Goal: Communication & Community: Answer question/provide support

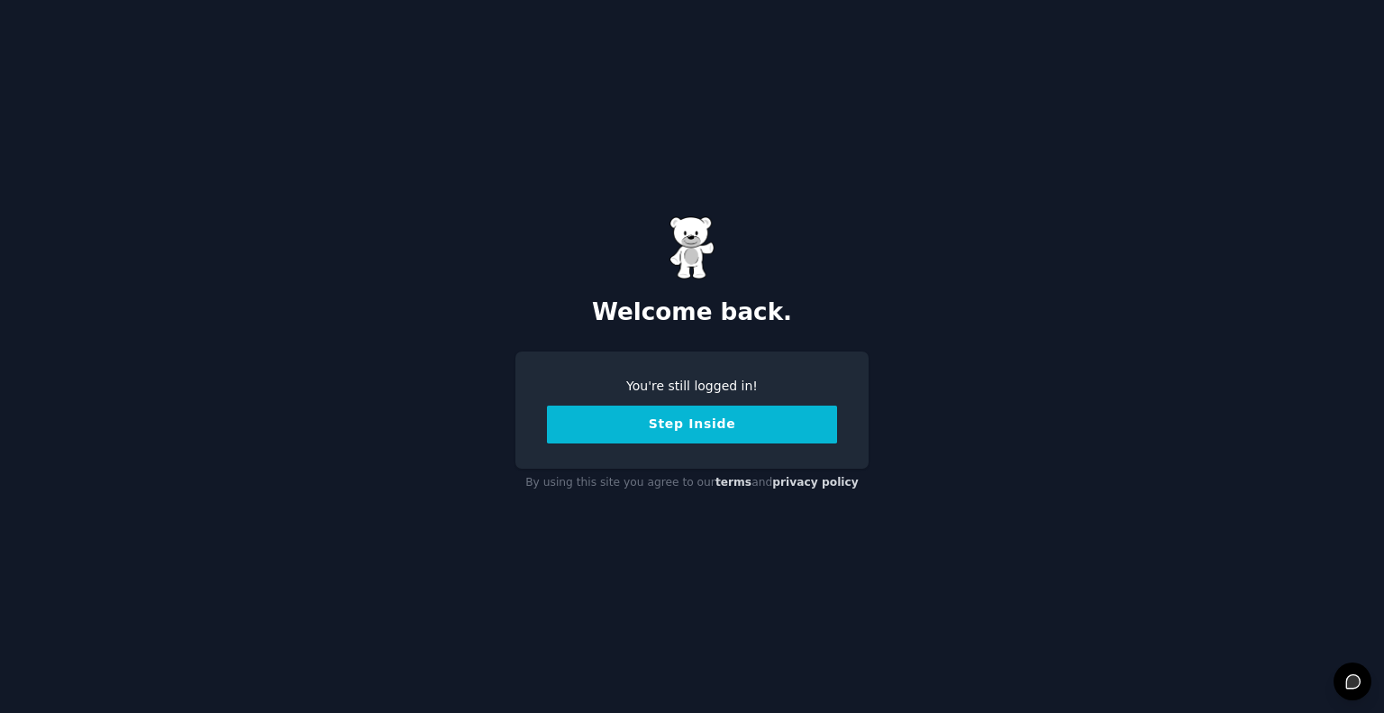
click at [714, 426] on button "Step Inside" at bounding box center [692, 424] width 290 height 38
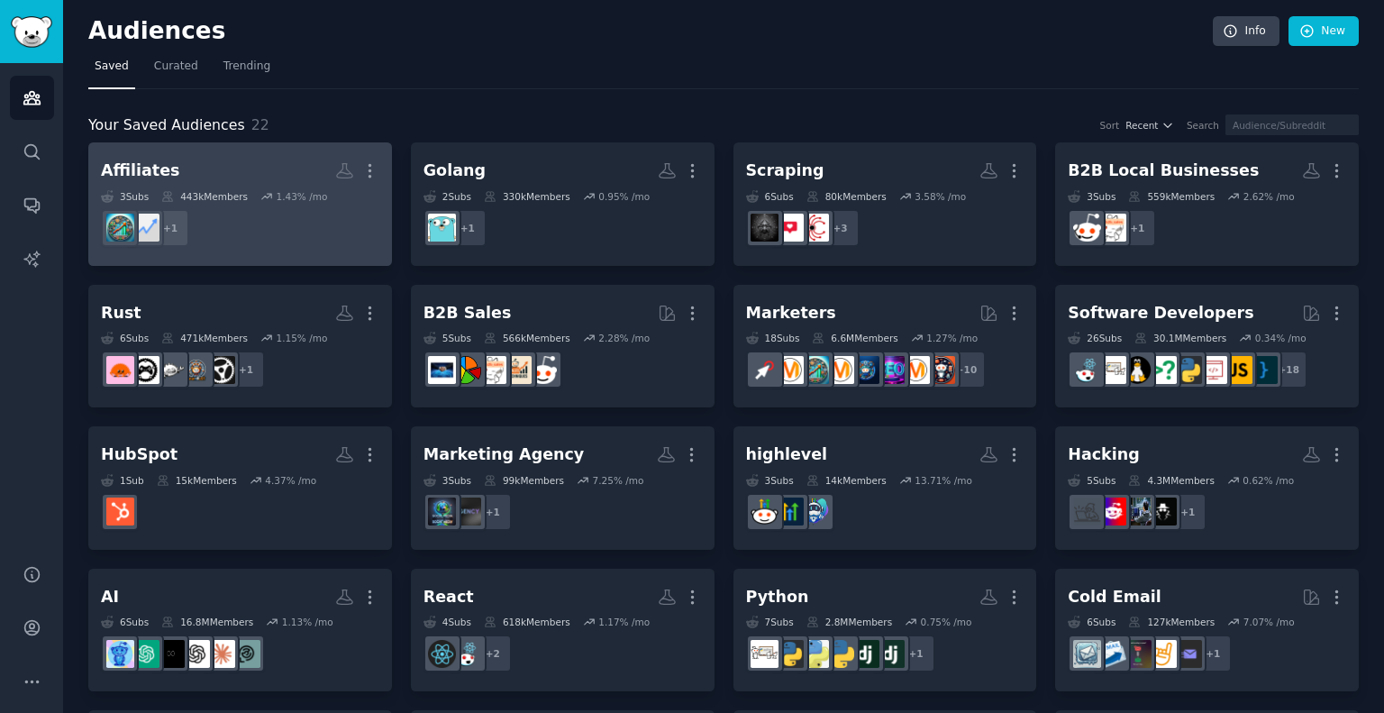
click at [276, 221] on dd "+ 1" at bounding box center [240, 228] width 278 height 50
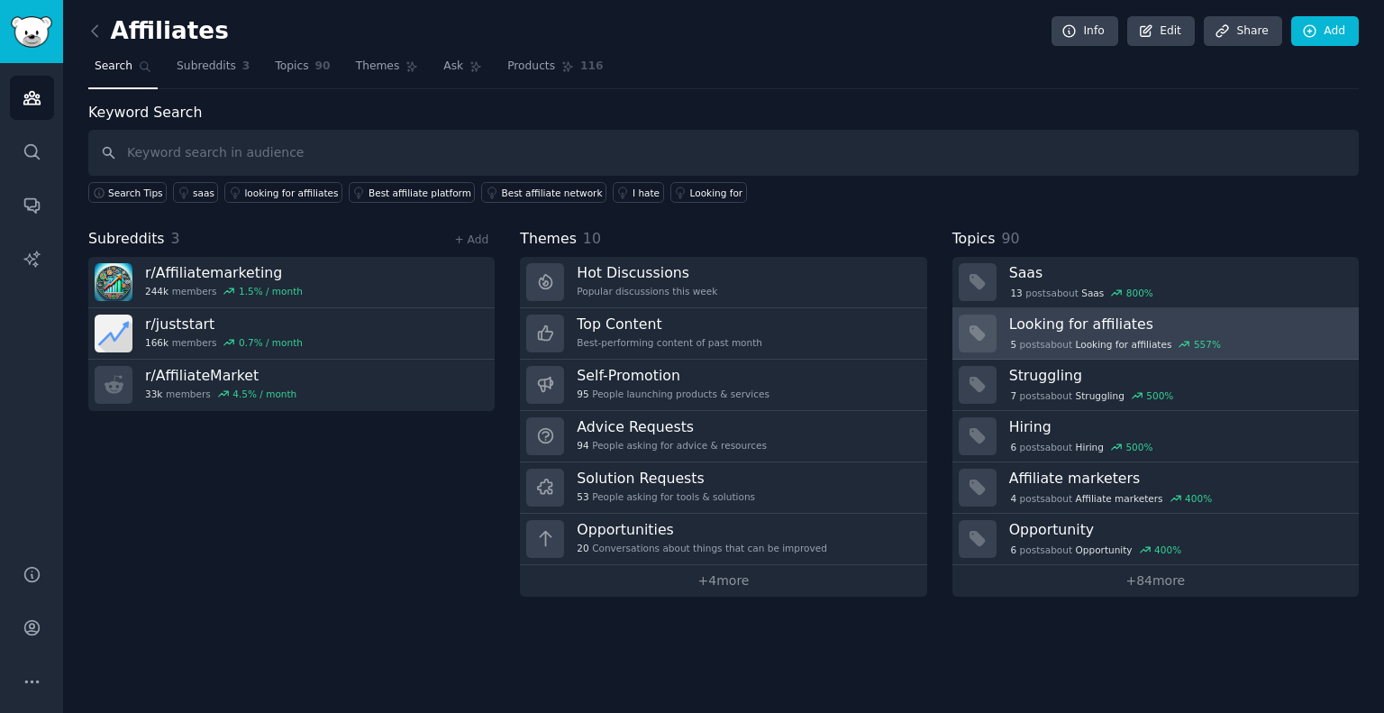
click at [1036, 322] on h3 "Looking for affiliates" at bounding box center [1177, 323] width 337 height 19
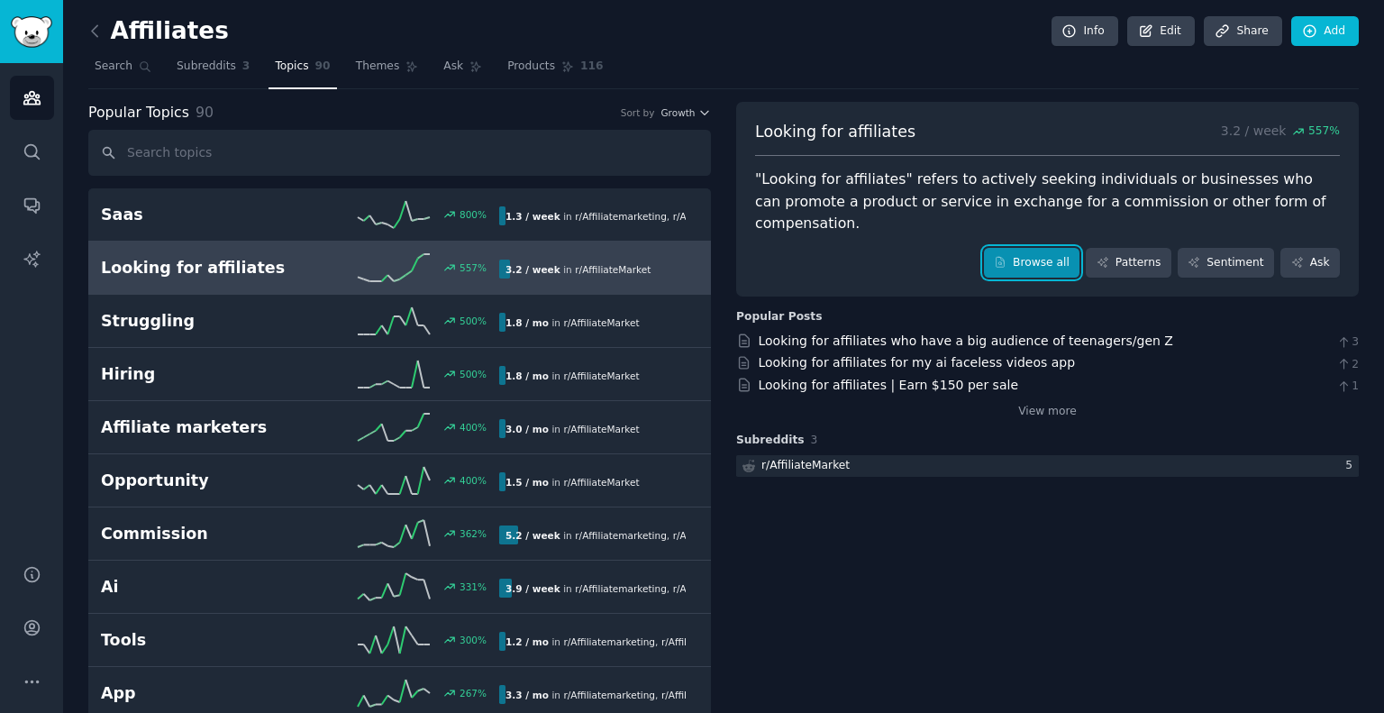
click at [1024, 248] on link "Browse all" at bounding box center [1032, 263] width 96 height 31
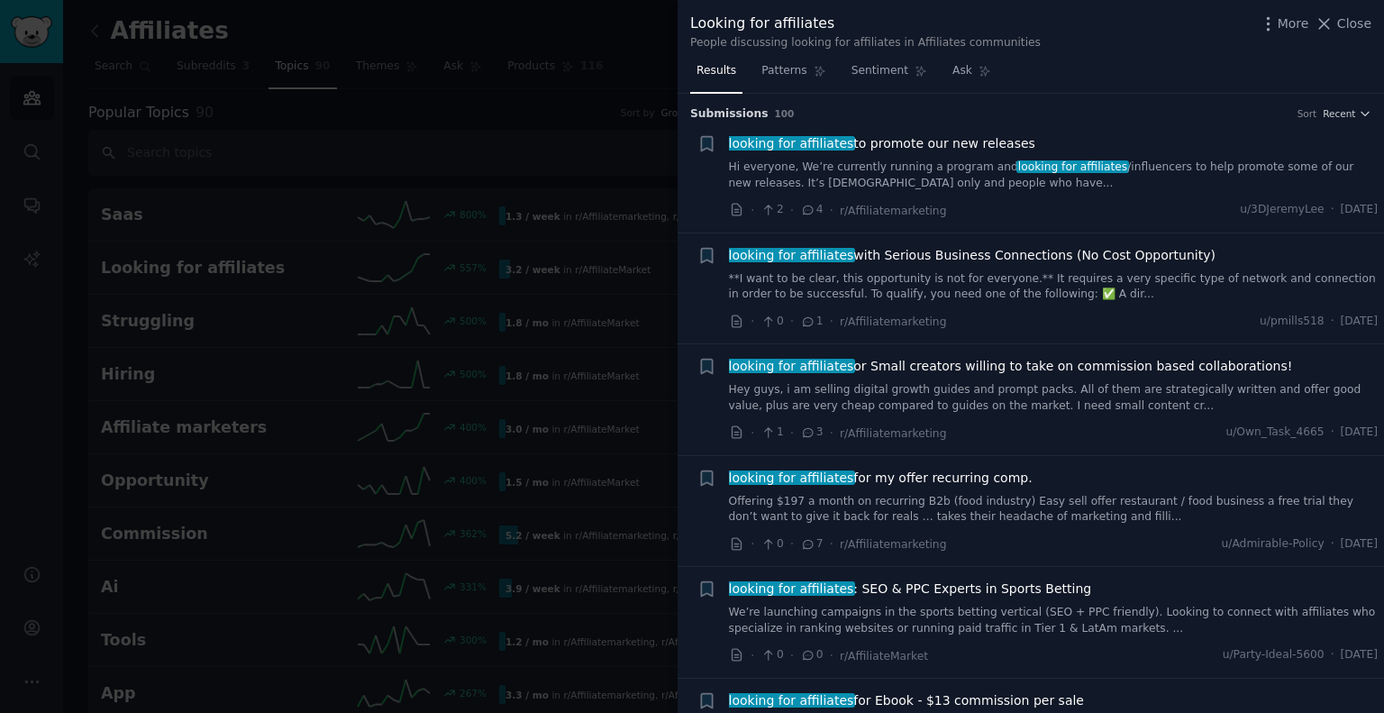
click at [964, 143] on span "looking for affiliates to promote our new releases" at bounding box center [882, 143] width 306 height 19
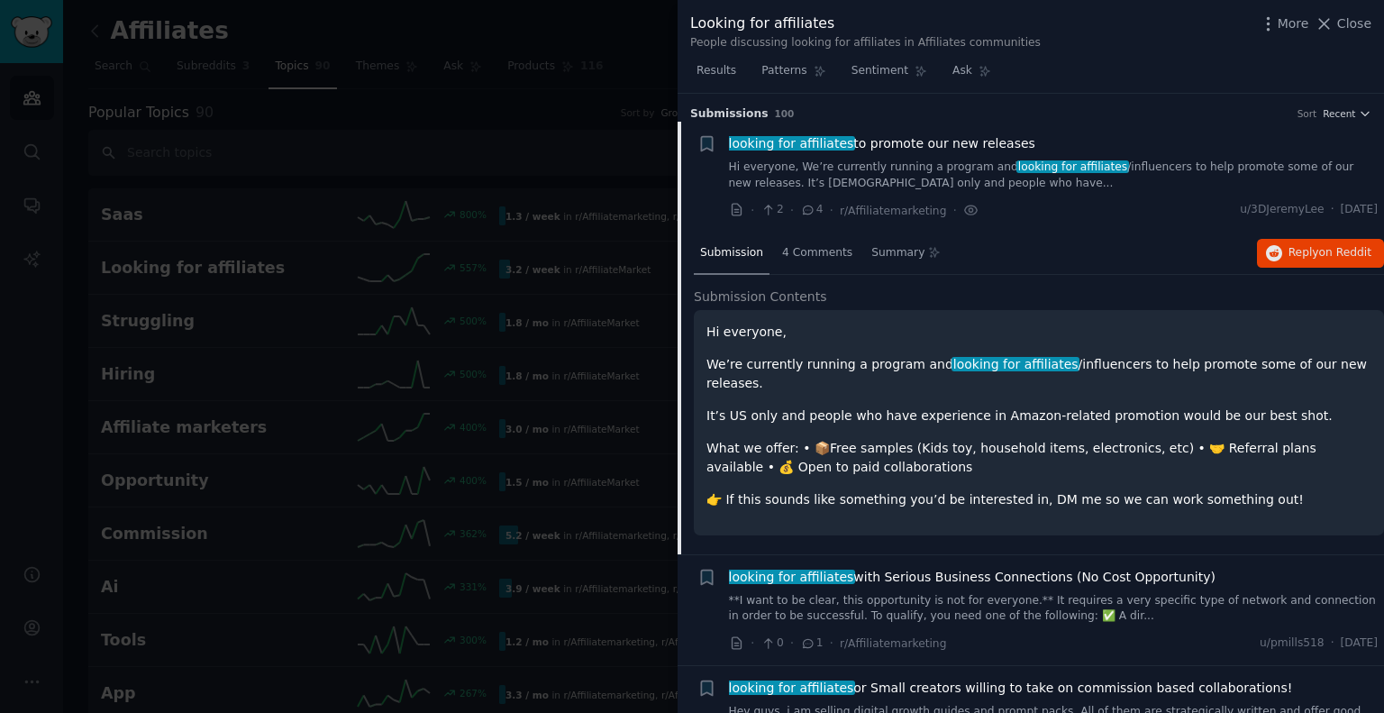
scroll to position [28, 0]
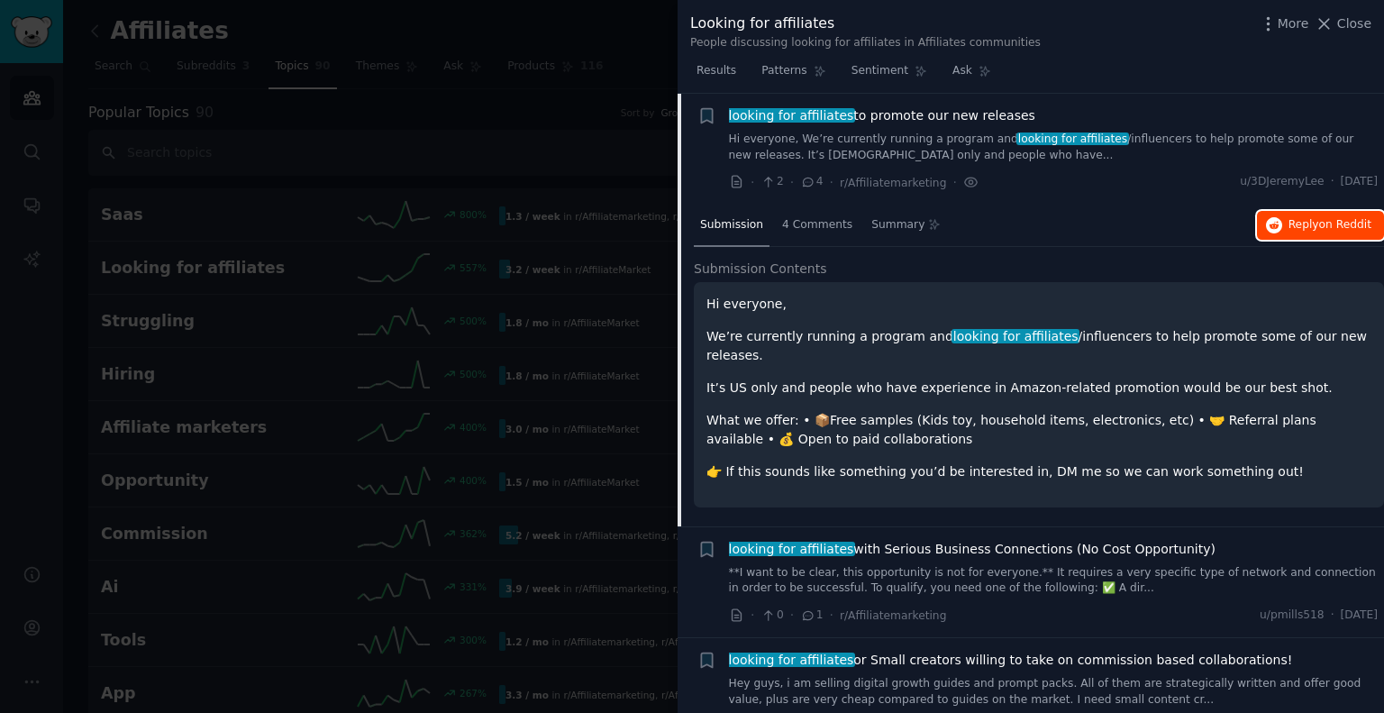
click at [1310, 227] on span "Reply on Reddit" at bounding box center [1329, 225] width 83 height 16
